Goal: Information Seeking & Learning: Understand process/instructions

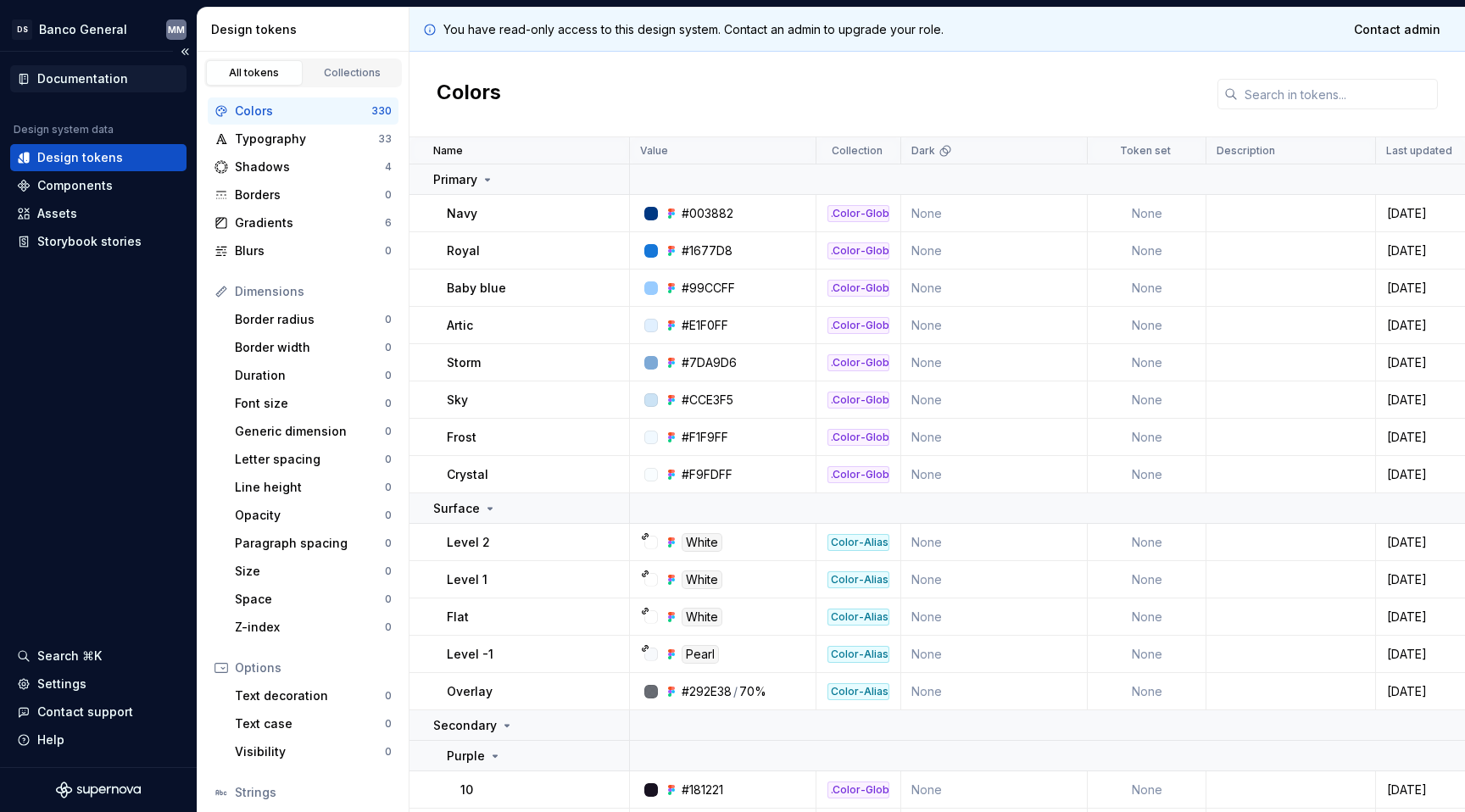
click at [119, 78] on div "Documentation" at bounding box center [82, 79] width 90 height 17
